Goal: Task Accomplishment & Management: Use online tool/utility

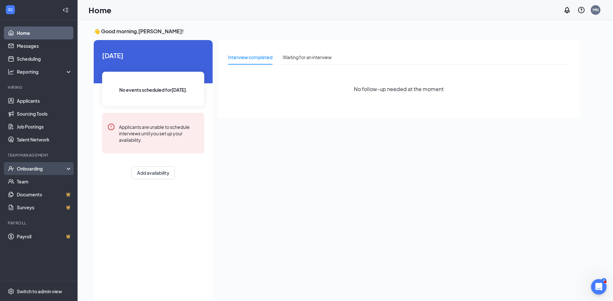
click at [36, 172] on div "Onboarding" at bounding box center [39, 168] width 78 height 13
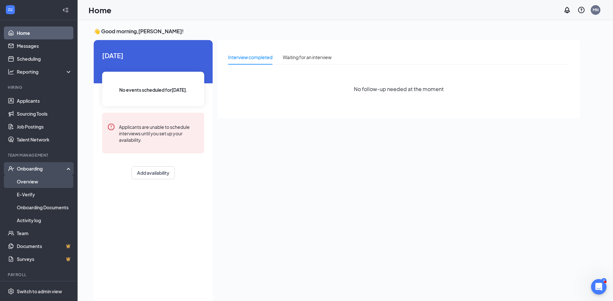
click at [34, 184] on link "Overview" at bounding box center [44, 181] width 55 height 13
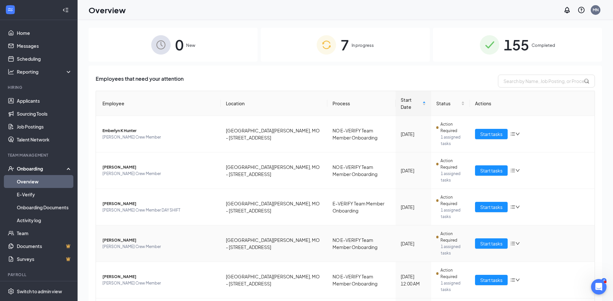
click at [121, 237] on span "Nelson Fala" at bounding box center [158, 240] width 113 height 6
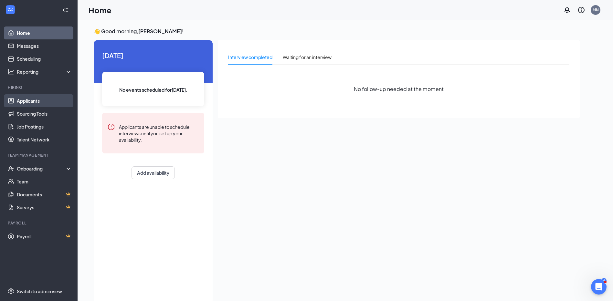
click at [29, 102] on link "Applicants" at bounding box center [44, 100] width 55 height 13
click at [29, 103] on link "Applicants" at bounding box center [44, 100] width 55 height 13
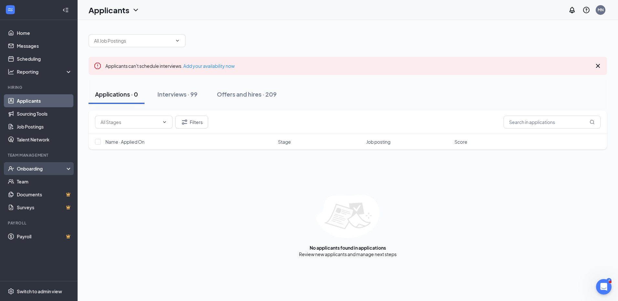
click at [30, 169] on div "Onboarding" at bounding box center [42, 168] width 50 height 6
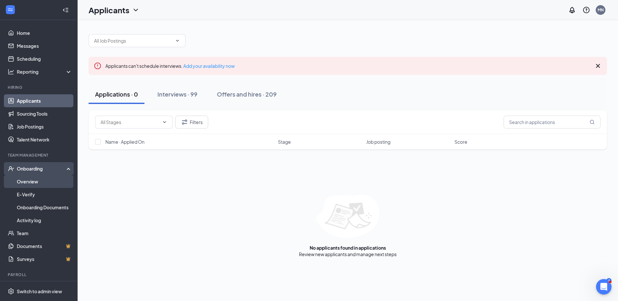
click at [32, 180] on link "Overview" at bounding box center [44, 181] width 55 height 13
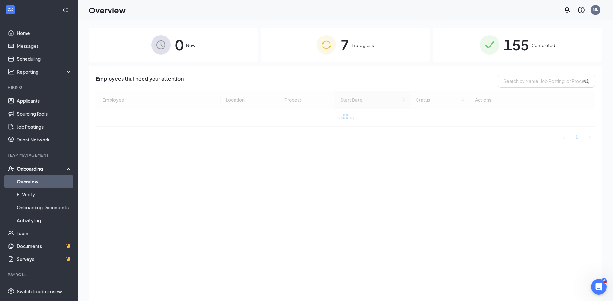
click at [355, 46] on span "In progress" at bounding box center [363, 45] width 22 height 6
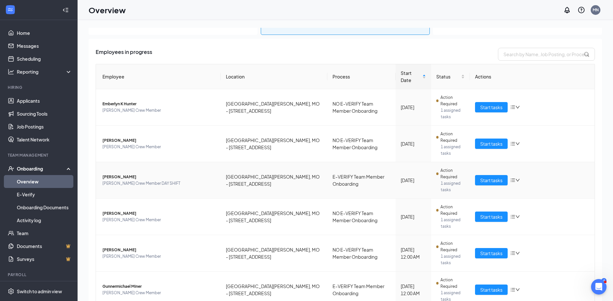
scroll to position [32, 0]
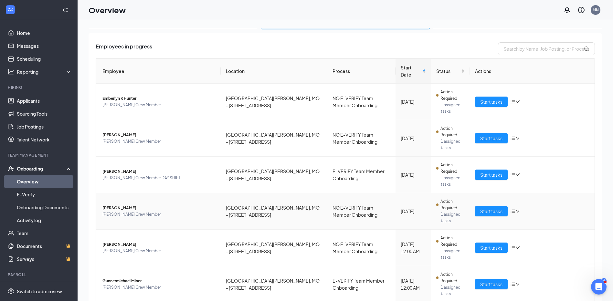
click at [119, 205] on span "Nelson Fala" at bounding box center [158, 208] width 113 height 6
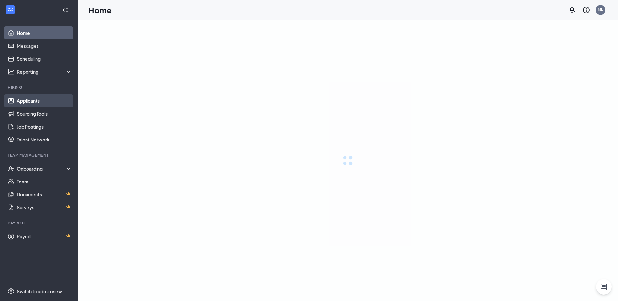
click at [33, 101] on link "Applicants" at bounding box center [44, 100] width 55 height 13
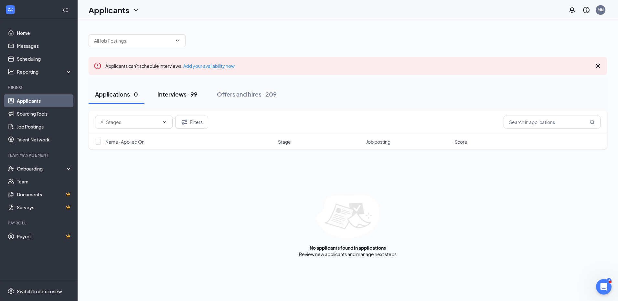
click at [177, 95] on div "Interviews · 99" at bounding box center [177, 94] width 40 height 8
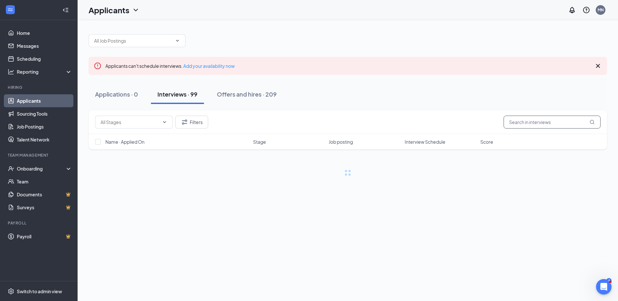
click at [540, 124] on input "text" at bounding box center [552, 122] width 97 height 13
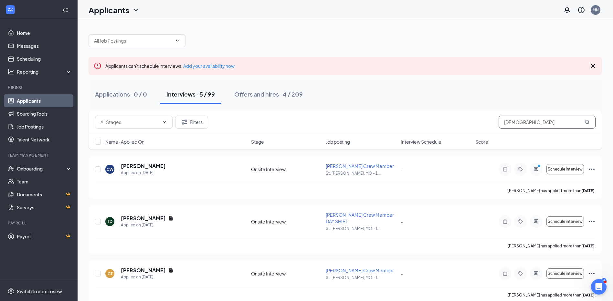
type input "Christ"
click at [157, 167] on h5 "[PERSON_NAME]" at bounding box center [143, 166] width 45 height 7
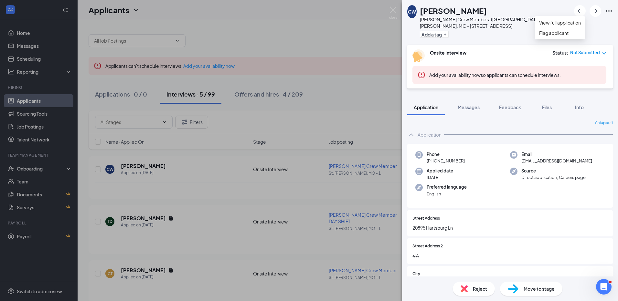
click at [608, 9] on icon "Ellipses" at bounding box center [609, 11] width 8 height 8
click at [609, 11] on icon "Ellipses" at bounding box center [609, 10] width 6 height 1
click at [610, 11] on icon "Ellipses" at bounding box center [609, 10] width 6 height 1
drag, startPoint x: 610, startPoint y: 11, endPoint x: 557, endPoint y: 26, distance: 54.8
click at [557, 26] on link "View full application" at bounding box center [560, 22] width 42 height 7
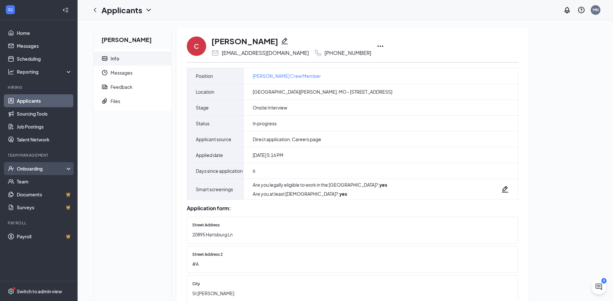
click at [35, 167] on div "Onboarding" at bounding box center [42, 168] width 50 height 6
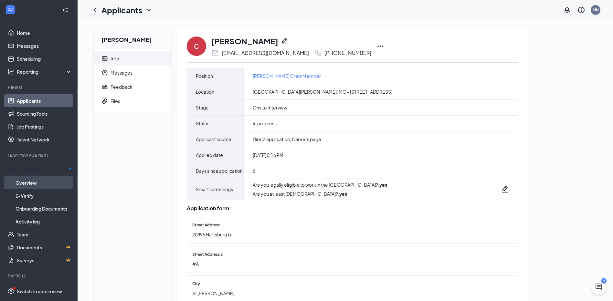
click at [28, 180] on link "Overview" at bounding box center [44, 182] width 57 height 13
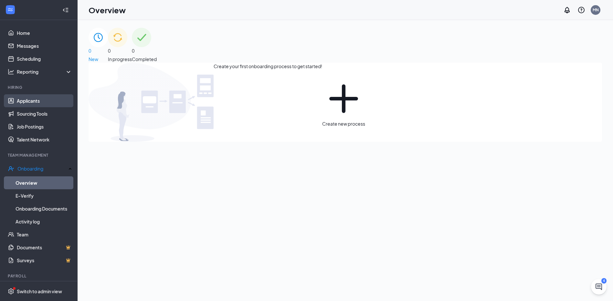
click at [27, 102] on link "Applicants" at bounding box center [44, 100] width 55 height 13
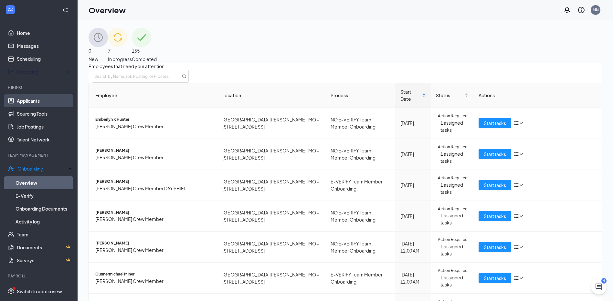
click at [19, 100] on link "Applicants" at bounding box center [44, 100] width 55 height 13
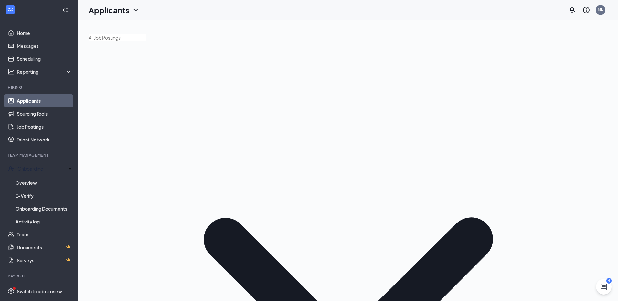
type input "christo"
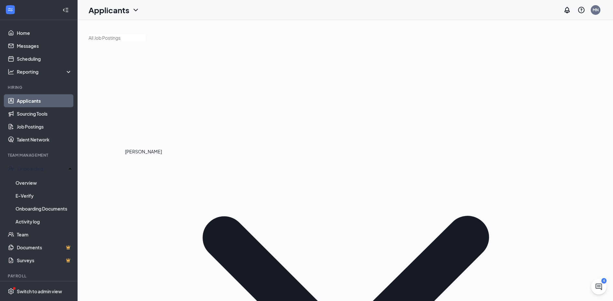
click at [156, 166] on body "Home Messages Scheduling Reporting Hiring Applicants Sourcing Tools Job Posting…" at bounding box center [306, 150] width 613 height 301
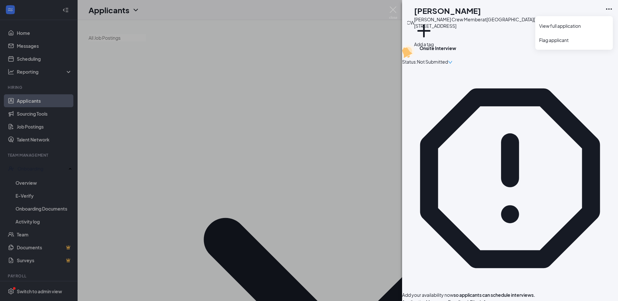
click at [610, 10] on icon "Ellipses" at bounding box center [609, 9] width 8 height 8
click at [138, 167] on div "CW Christopher Wilson Culver's Crew Member at St. Robert, MO - 114 Town Center …" at bounding box center [309, 150] width 618 height 301
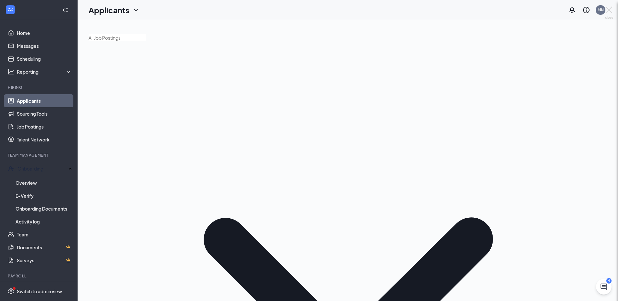
drag, startPoint x: 138, startPoint y: 167, endPoint x: 463, endPoint y: 162, distance: 325.8
click at [161, 167] on div "CW Christopher Wilson Culver's Crew Member at St. Robert, MO - 114 Town Center …" at bounding box center [309, 150] width 618 height 301
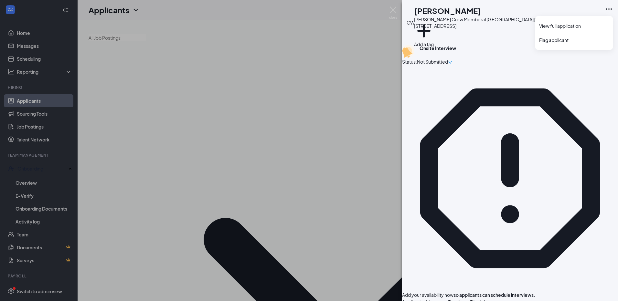
click at [612, 10] on icon "Ellipses" at bounding box center [609, 9] width 8 height 8
click at [567, 25] on link "View full application" at bounding box center [574, 26] width 70 height 6
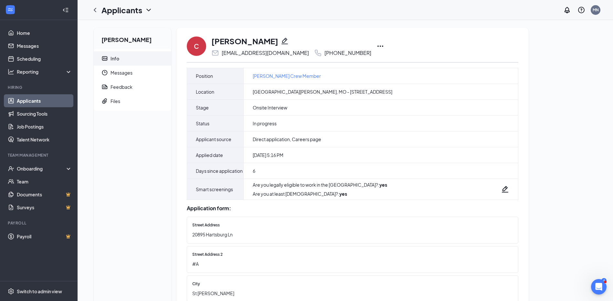
click at [377, 47] on icon "Ellipses" at bounding box center [381, 46] width 8 height 8
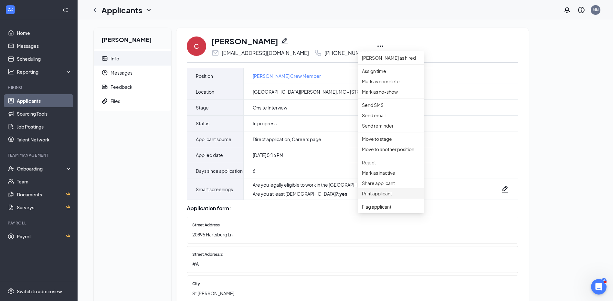
click at [378, 197] on p "Print applicant" at bounding box center [391, 193] width 58 height 7
